Goal: Task Accomplishment & Management: Use online tool/utility

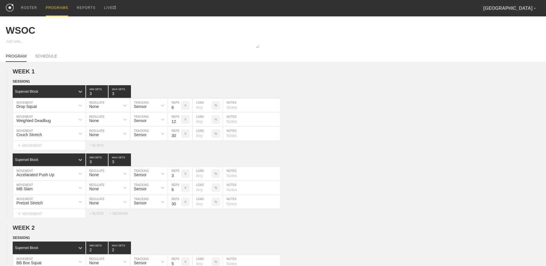
click at [52, 11] on div "PROGRAMS" at bounding box center [57, 8] width 22 height 16
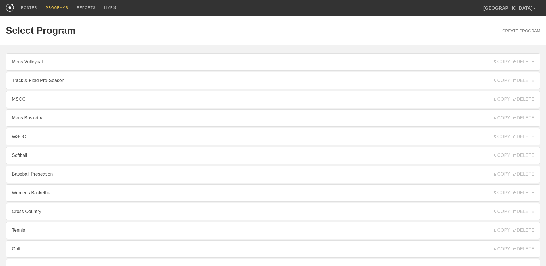
click at [49, 8] on div "PROGRAMS" at bounding box center [57, 8] width 22 height 16
click at [58, 7] on div "PROGRAMS" at bounding box center [57, 8] width 22 height 16
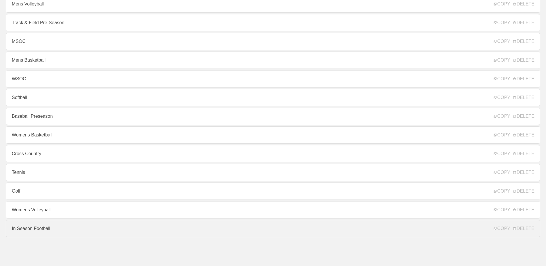
click at [67, 229] on link "In Season Football" at bounding box center [273, 228] width 535 height 17
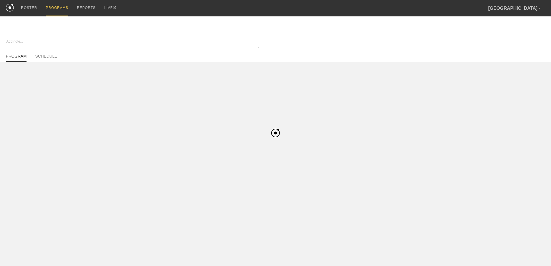
type textarea "x"
type input "In Season Football"
type textarea "Block 1"
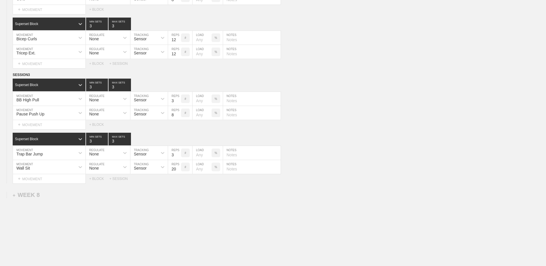
scroll to position [2699, 0]
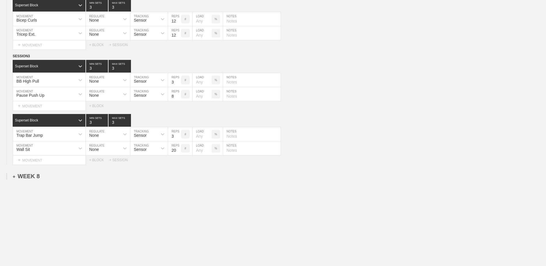
click at [33, 178] on div "+ WEEK 8" at bounding box center [26, 176] width 27 height 7
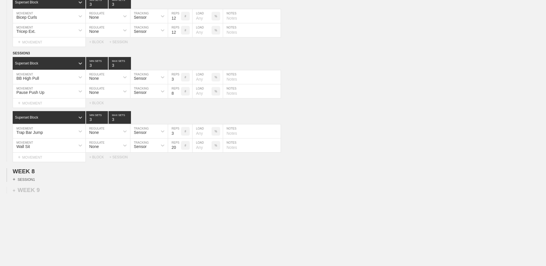
click at [32, 182] on div "+ SESSION 1" at bounding box center [24, 179] width 22 height 5
click at [52, 193] on div "+ BLOCK" at bounding box center [49, 189] width 73 height 9
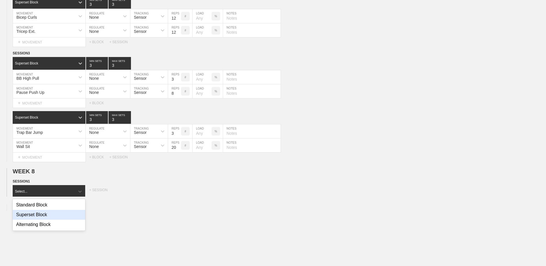
click at [52, 217] on div "Superset Block" at bounding box center [49, 215] width 73 height 10
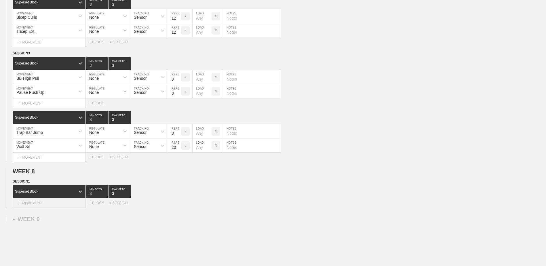
click at [54, 207] on div "+ MOVEMENT" at bounding box center [49, 203] width 73 height 10
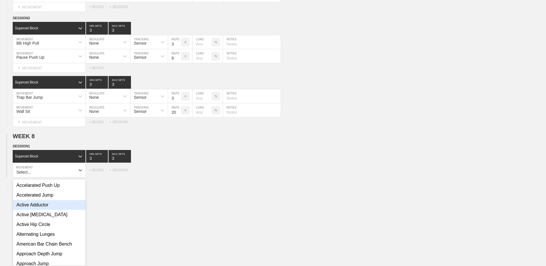
scroll to position [2739, 0]
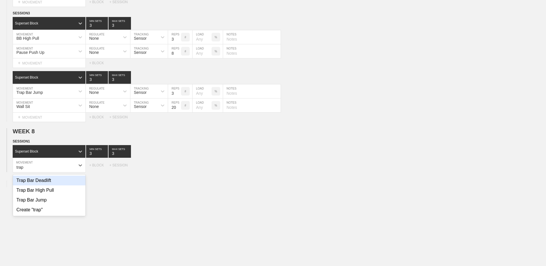
click at [63, 185] on div "Trap Bar Deadlift" at bounding box center [49, 181] width 73 height 10
type input "trap"
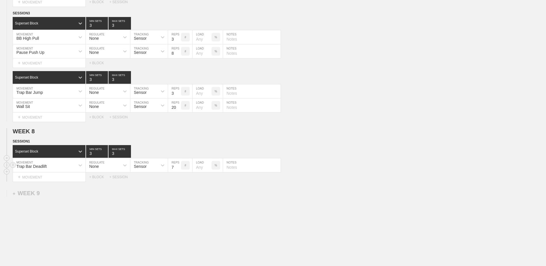
click at [178, 172] on input "7" at bounding box center [174, 165] width 13 height 14
click at [178, 172] on input "6" at bounding box center [174, 165] width 13 height 14
click at [178, 172] on input "5" at bounding box center [174, 165] width 13 height 14
click at [178, 172] on input "4" at bounding box center [174, 165] width 13 height 14
type input "3"
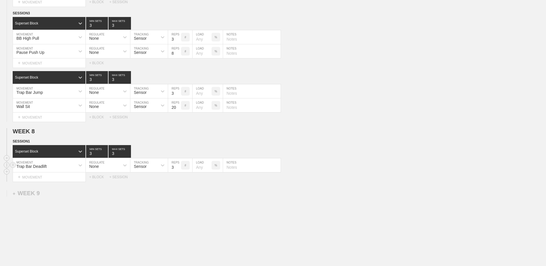
click at [178, 172] on input "3" at bounding box center [174, 165] width 13 height 14
click at [54, 180] on div "+ MOVEMENT" at bounding box center [49, 177] width 73 height 10
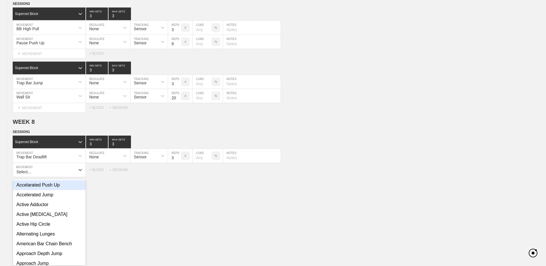
scroll to position [2753, 0]
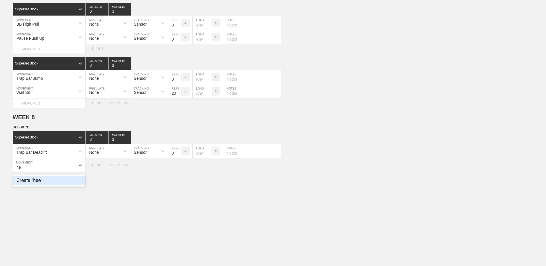
type input "h"
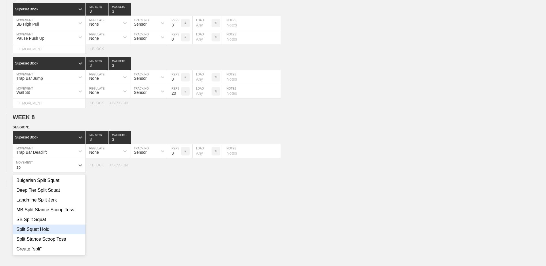
type input "s"
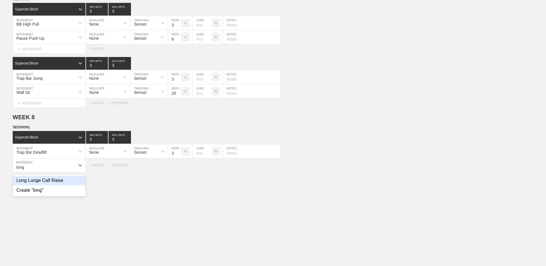
click at [62, 185] on div "Long Lunge Calf Raise" at bounding box center [49, 181] width 73 height 10
type input "long"
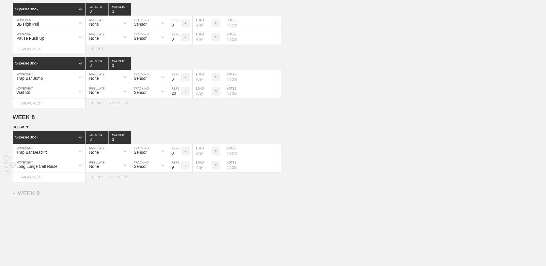
click at [179, 168] on input "9" at bounding box center [174, 165] width 13 height 14
click at [179, 168] on input "10" at bounding box center [174, 165] width 13 height 14
click at [179, 168] on input "11" at bounding box center [174, 165] width 13 height 14
click at [179, 168] on input "12" at bounding box center [174, 165] width 13 height 14
click at [179, 168] on input "13" at bounding box center [174, 165] width 13 height 14
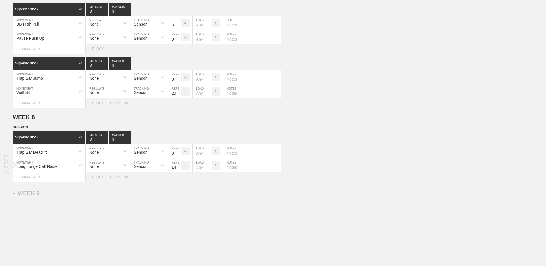
click at [179, 168] on input "14" at bounding box center [174, 165] width 13 height 14
click at [179, 168] on input "15" at bounding box center [174, 165] width 13 height 14
click at [179, 168] on input "16" at bounding box center [174, 165] width 13 height 14
click at [179, 168] on input "17" at bounding box center [174, 165] width 13 height 14
click at [179, 168] on input "18" at bounding box center [174, 165] width 13 height 14
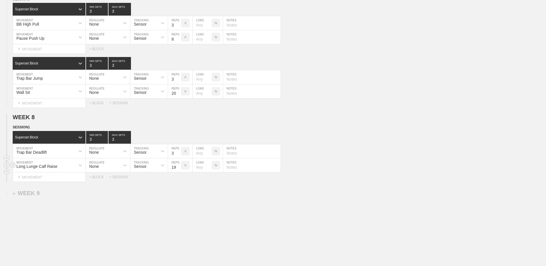
click at [179, 168] on input "19" at bounding box center [174, 165] width 13 height 14
click at [179, 168] on input "20" at bounding box center [174, 165] width 13 height 14
click at [179, 168] on input "21" at bounding box center [174, 165] width 13 height 14
type input "20"
click at [178, 172] on input "20" at bounding box center [174, 165] width 13 height 14
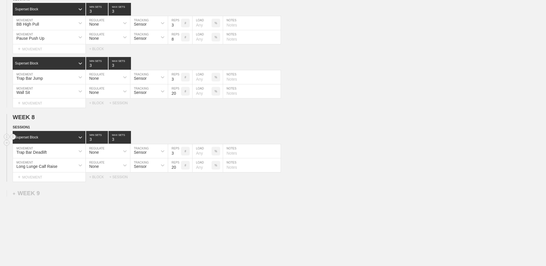
type input "2"
click at [104, 144] on input "2" at bounding box center [97, 137] width 22 height 13
type input "2"
click at [129, 144] on input "2" at bounding box center [120, 137] width 22 height 13
click at [102, 179] on div "+ BLOCK" at bounding box center [99, 177] width 20 height 4
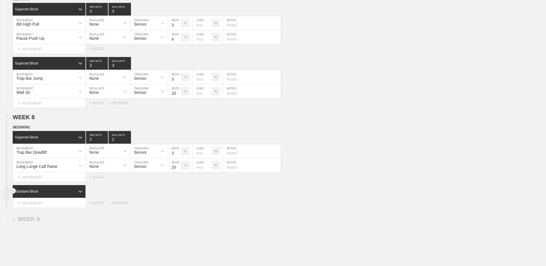
click at [61, 191] on div "Standard Block" at bounding box center [49, 191] width 73 height 13
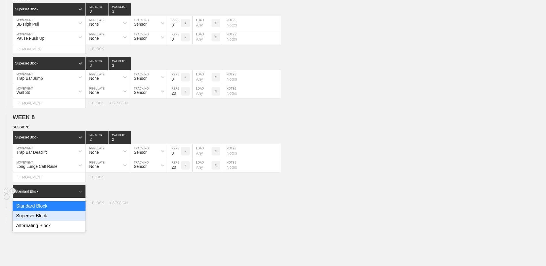
click at [48, 221] on div "Superset Block" at bounding box center [49, 216] width 73 height 10
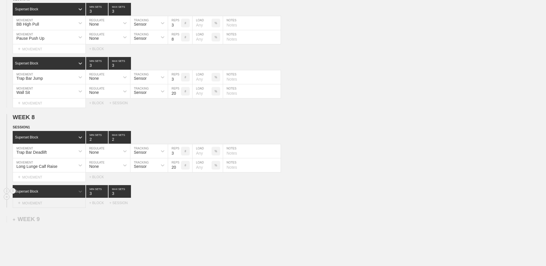
click at [50, 207] on div "+ MOVEMENT" at bounding box center [49, 203] width 73 height 10
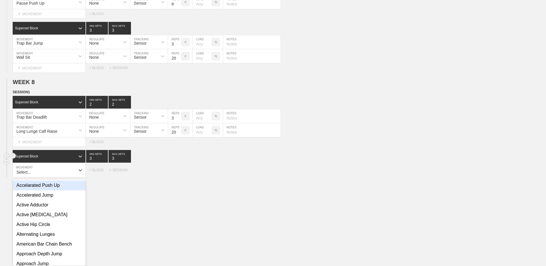
scroll to position [2793, 0]
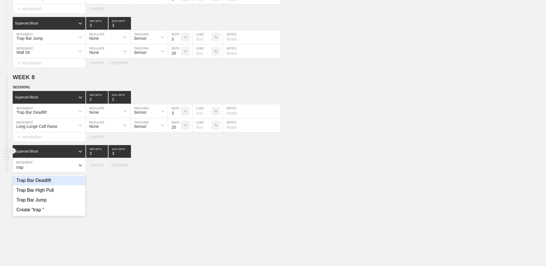
click at [50, 180] on div "Trap Bar Deadlift" at bounding box center [49, 181] width 73 height 10
type input "trap"
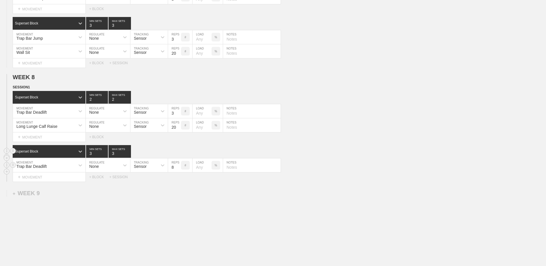
click at [179, 171] on input "7" at bounding box center [174, 165] width 13 height 14
click at [179, 171] on input "6" at bounding box center [174, 165] width 13 height 14
click at [179, 171] on input "5" at bounding box center [174, 165] width 13 height 14
click at [179, 171] on input "4" at bounding box center [174, 165] width 13 height 14
type input "3"
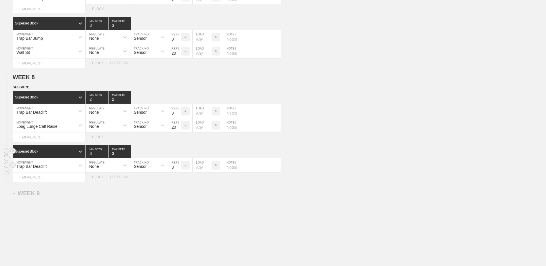
click at [179, 171] on input "3" at bounding box center [174, 165] width 13 height 14
click at [101, 179] on div "+ BLOCK" at bounding box center [99, 177] width 20 height 4
click at [72, 193] on div "Standard Block" at bounding box center [44, 191] width 62 height 5
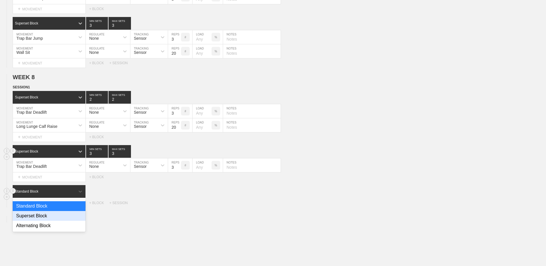
click at [54, 220] on div "Superset Block" at bounding box center [49, 216] width 73 height 10
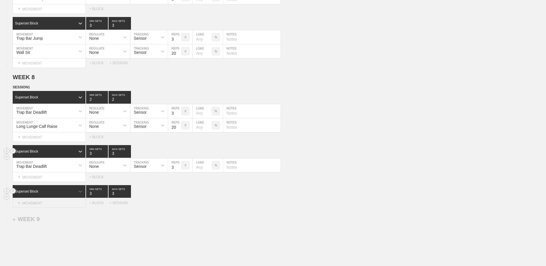
click at [52, 208] on div "+ MOVEMENT" at bounding box center [49, 203] width 73 height 10
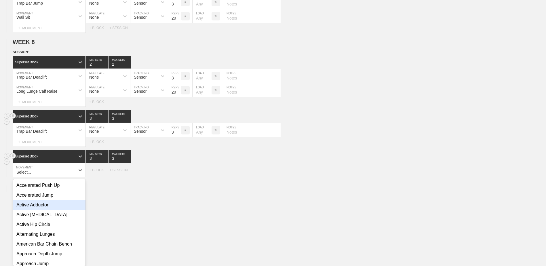
scroll to position [2833, 0]
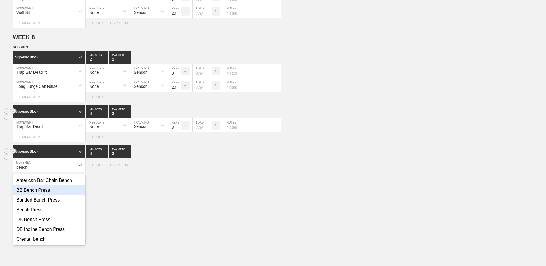
click at [48, 195] on div "BB Bench Press" at bounding box center [49, 190] width 73 height 10
type input "bench"
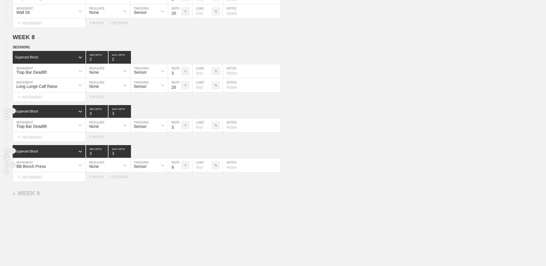
click at [179, 170] on input "9" at bounding box center [174, 165] width 13 height 14
click at [179, 170] on input "10" at bounding box center [174, 165] width 13 height 14
click at [179, 170] on input "11" at bounding box center [174, 165] width 13 height 14
click at [179, 170] on input "12" at bounding box center [174, 165] width 13 height 14
click at [179, 170] on input "13" at bounding box center [174, 165] width 13 height 14
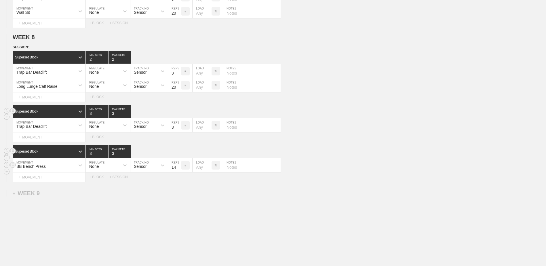
click at [179, 170] on input "14" at bounding box center [174, 165] width 13 height 14
click at [177, 172] on input "13" at bounding box center [174, 165] width 13 height 14
click at [177, 172] on input "12" at bounding box center [174, 165] width 13 height 14
click at [177, 172] on input "11" at bounding box center [174, 165] width 13 height 14
click at [177, 172] on input "10" at bounding box center [174, 165] width 13 height 14
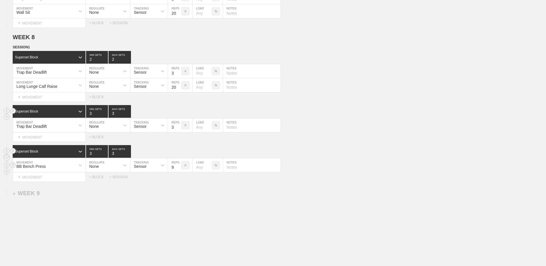
click at [177, 172] on input "9" at bounding box center [174, 165] width 13 height 14
click at [177, 172] on input "8" at bounding box center [174, 165] width 13 height 14
click at [177, 172] on input "7" at bounding box center [174, 165] width 13 height 14
click at [177, 172] on input "6" at bounding box center [174, 165] width 13 height 14
click at [177, 172] on input "5" at bounding box center [174, 165] width 13 height 14
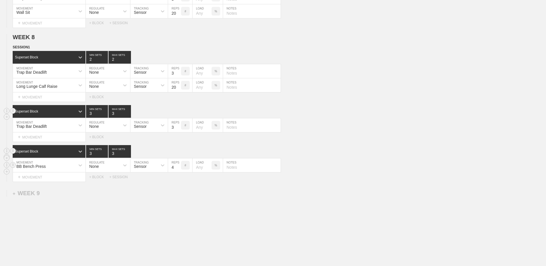
click at [177, 172] on input "4" at bounding box center [174, 165] width 13 height 14
type input "3"
click at [177, 172] on input "3" at bounding box center [174, 165] width 13 height 14
type input "4"
click at [106, 154] on input "4" at bounding box center [97, 151] width 22 height 13
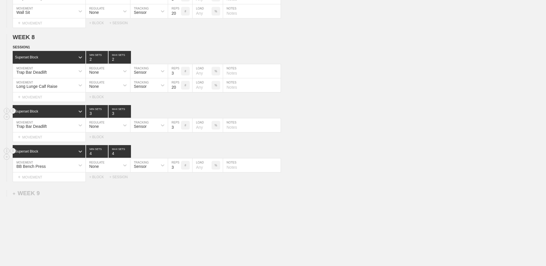
type input "4"
click at [128, 156] on input "4" at bounding box center [120, 151] width 22 height 13
click at [56, 178] on div "+ MOVEMENT" at bounding box center [49, 177] width 73 height 10
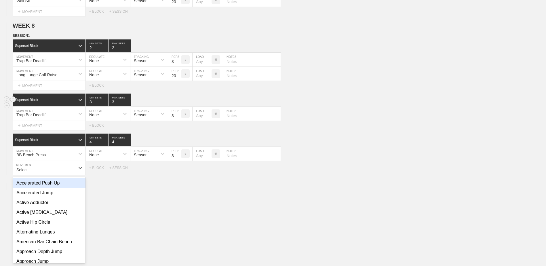
scroll to position [2848, 0]
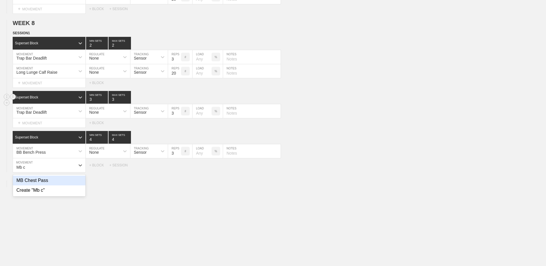
click at [50, 185] on div "MB Chest Pass" at bounding box center [49, 181] width 73 height 10
type input "Mb c"
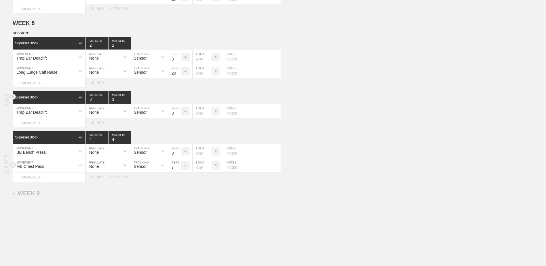
click at [179, 170] on input "7" at bounding box center [174, 165] width 13 height 14
click at [179, 170] on input "6" at bounding box center [174, 165] width 13 height 14
click at [179, 170] on input "5" at bounding box center [174, 165] width 13 height 14
click at [179, 170] on input "4" at bounding box center [174, 165] width 13 height 14
type input "3"
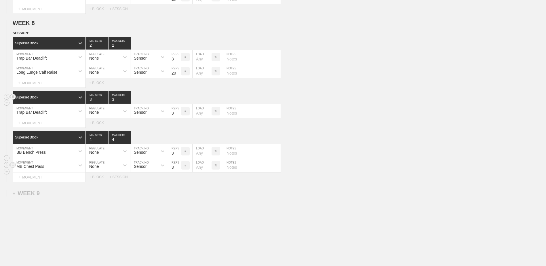
click at [179, 170] on input "3" at bounding box center [174, 165] width 13 height 14
click at [100, 179] on div "+ BLOCK" at bounding box center [99, 177] width 20 height 4
click at [57, 194] on div "Standard Block" at bounding box center [44, 191] width 62 height 5
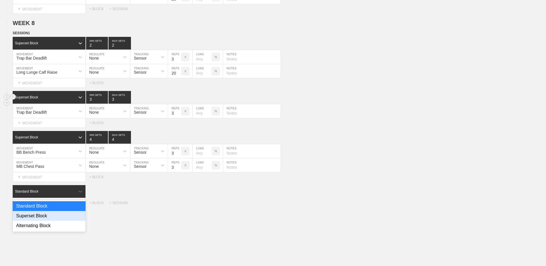
drag, startPoint x: 50, startPoint y: 219, endPoint x: 52, endPoint y: 209, distance: 9.6
click at [51, 219] on div "Superset Block" at bounding box center [49, 216] width 73 height 10
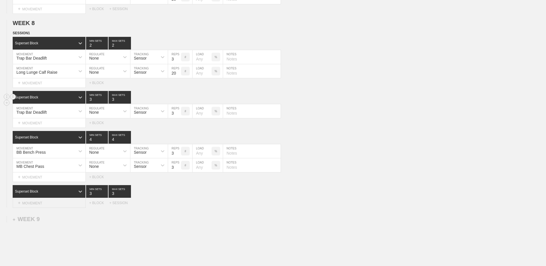
click at [52, 203] on div "+ MOVEMENT" at bounding box center [49, 203] width 73 height 10
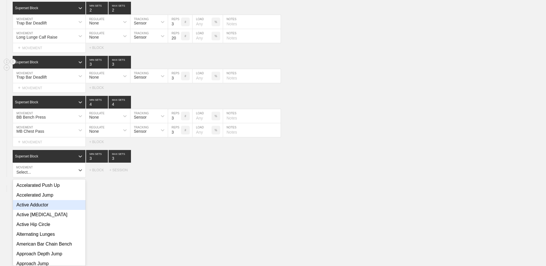
scroll to position [2888, 0]
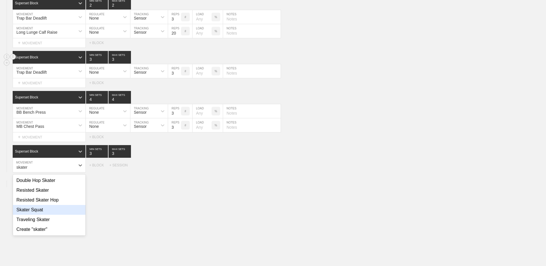
click at [51, 215] on div "Skater Squat" at bounding box center [49, 210] width 73 height 10
type input "skater"
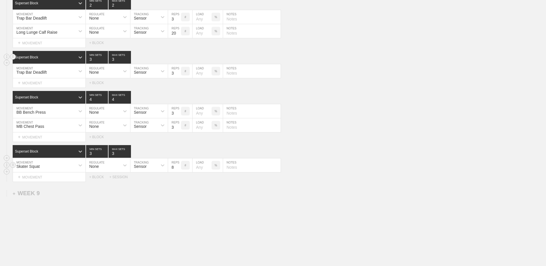
click at [179, 172] on input "7" at bounding box center [174, 165] width 13 height 14
type input "6"
click at [179, 172] on input "6" at bounding box center [174, 165] width 13 height 14
click at [63, 179] on div "+ MOVEMENT" at bounding box center [49, 177] width 73 height 10
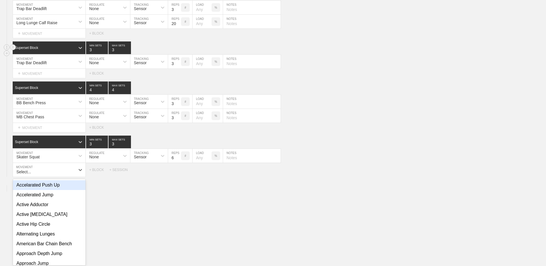
scroll to position [2902, 0]
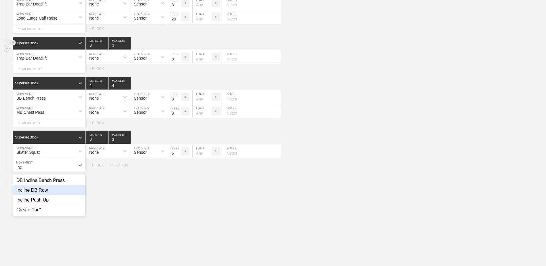
click at [67, 193] on div "Incline DB Row" at bounding box center [49, 190] width 73 height 10
type input "Inc"
